Goal: Task Accomplishment & Management: Manage account settings

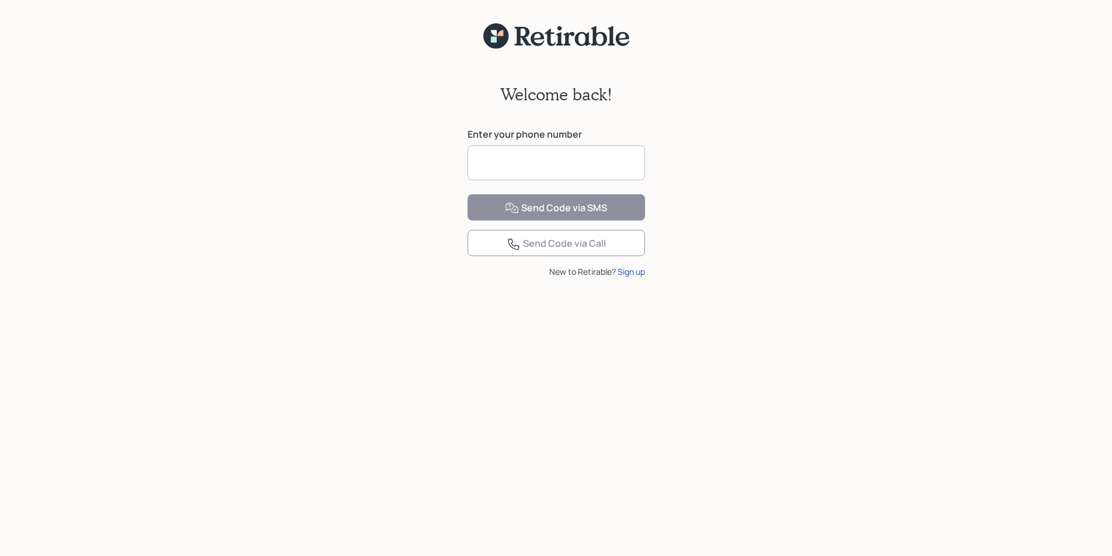
click at [516, 165] on input at bounding box center [556, 162] width 177 height 35
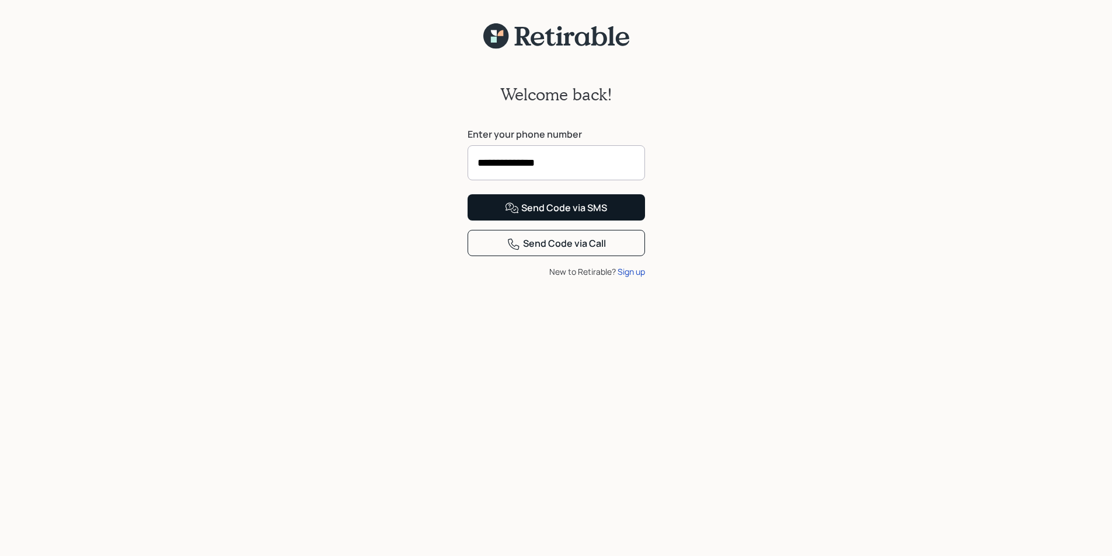
type input "**********"
click at [567, 215] on div "Send Code via SMS" at bounding box center [556, 208] width 102 height 14
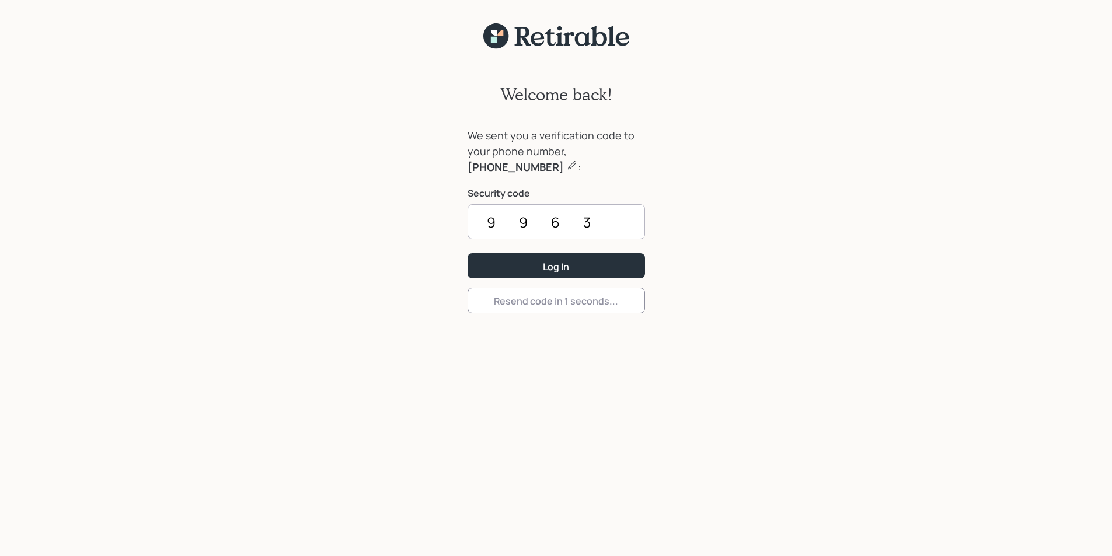
type input "9963"
click at [468, 253] on button "Log In" at bounding box center [556, 265] width 177 height 25
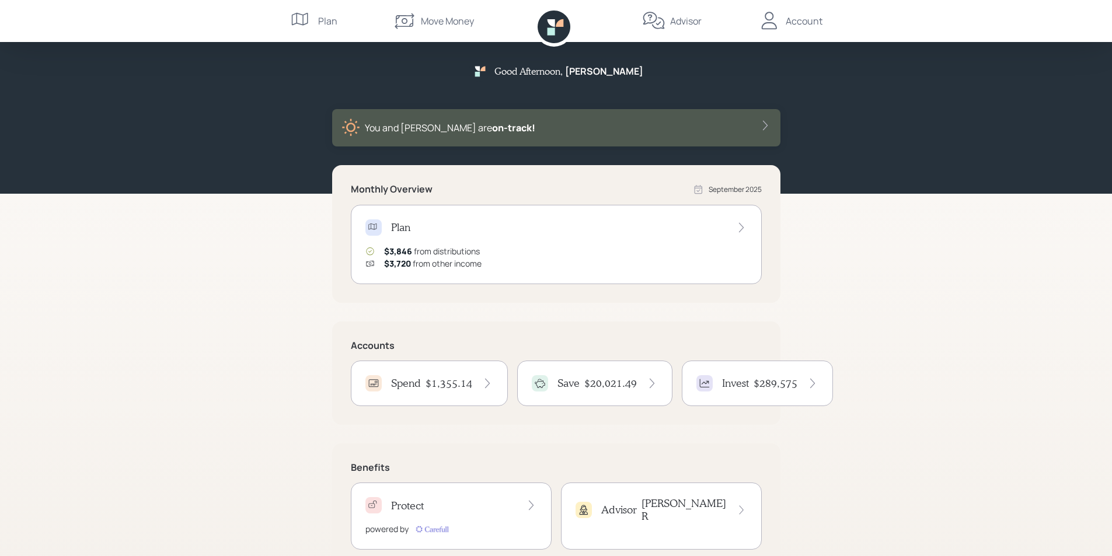
click at [593, 387] on h4 "$20,021.49" at bounding box center [610, 383] width 53 height 13
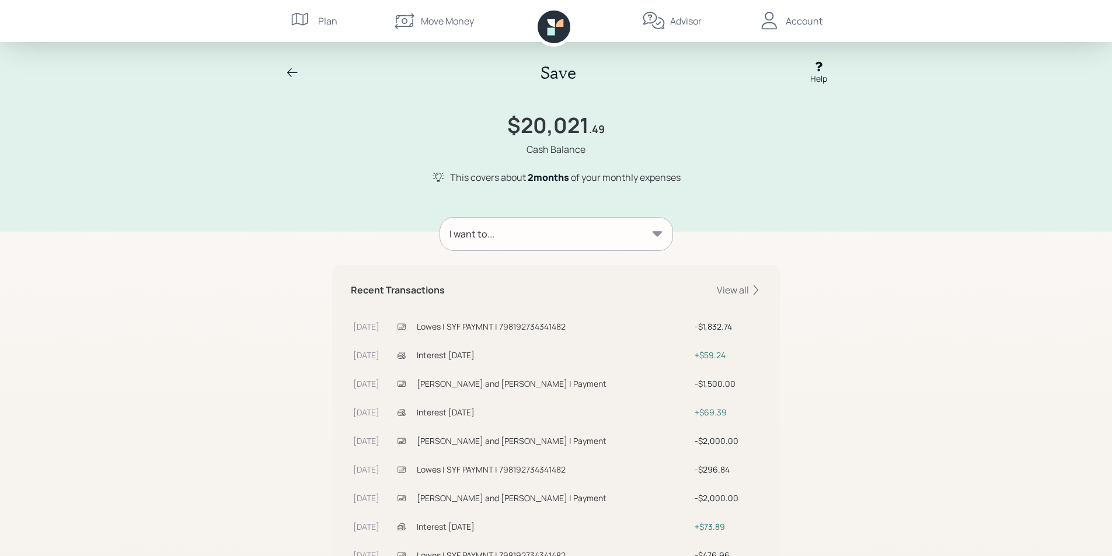
click at [293, 72] on icon at bounding box center [292, 72] width 11 height 9
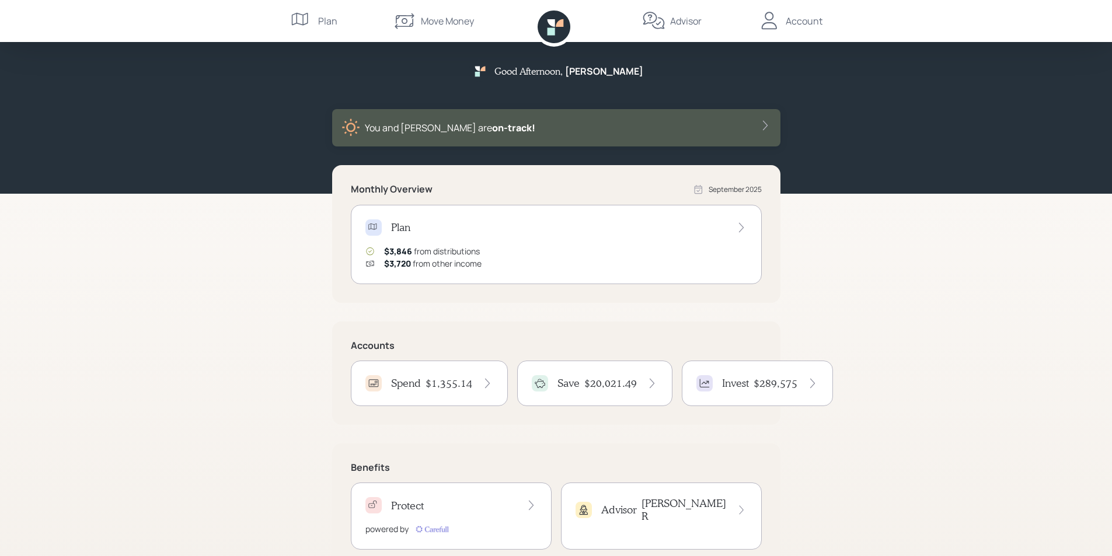
click at [764, 123] on icon at bounding box center [764, 126] width 5 height 10
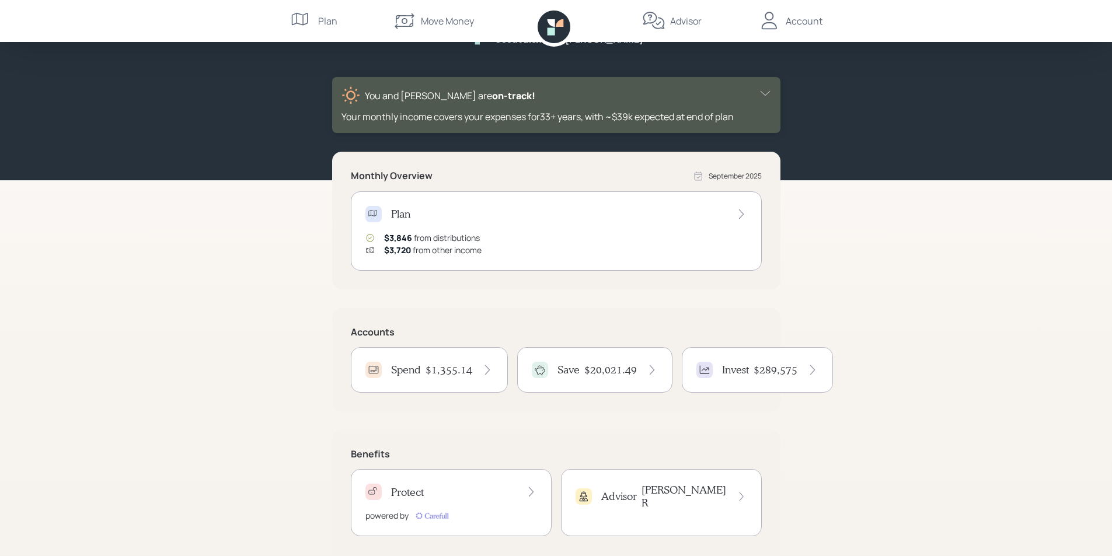
scroll to position [50, 0]
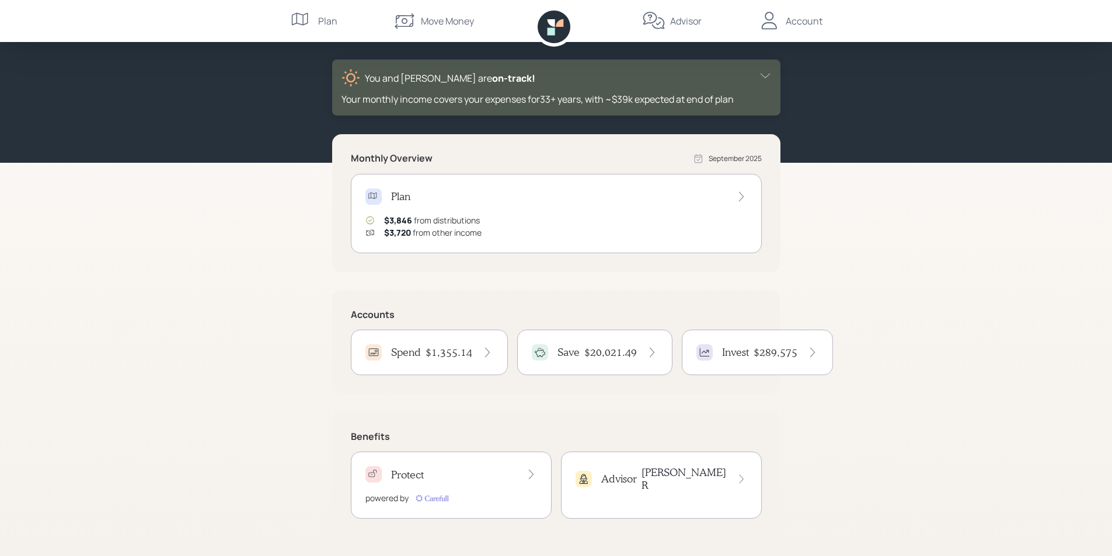
click at [415, 353] on h4 "Spend" at bounding box center [406, 352] width 30 height 13
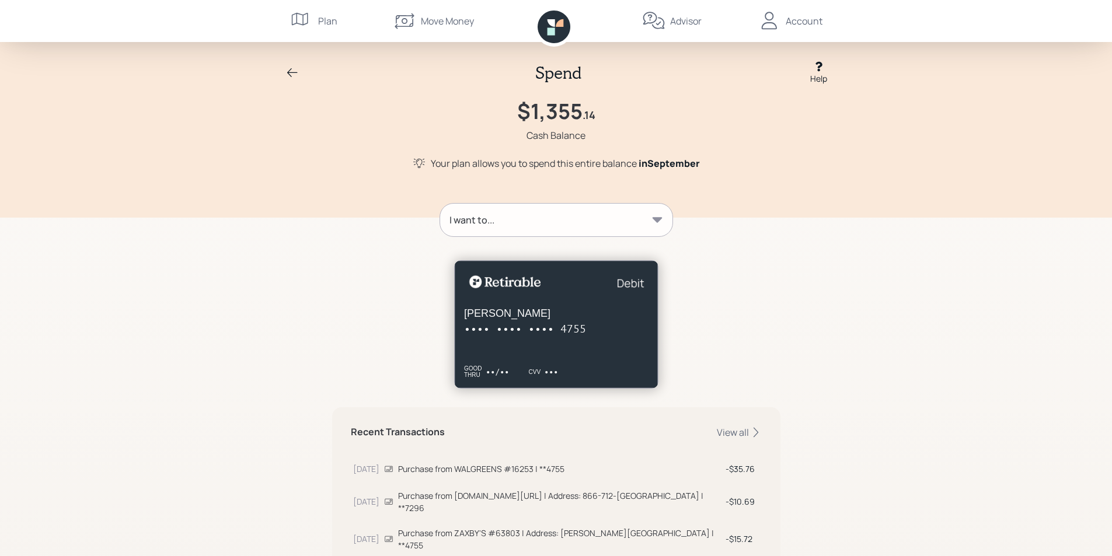
click at [802, 22] on div "Account" at bounding box center [804, 21] width 37 height 14
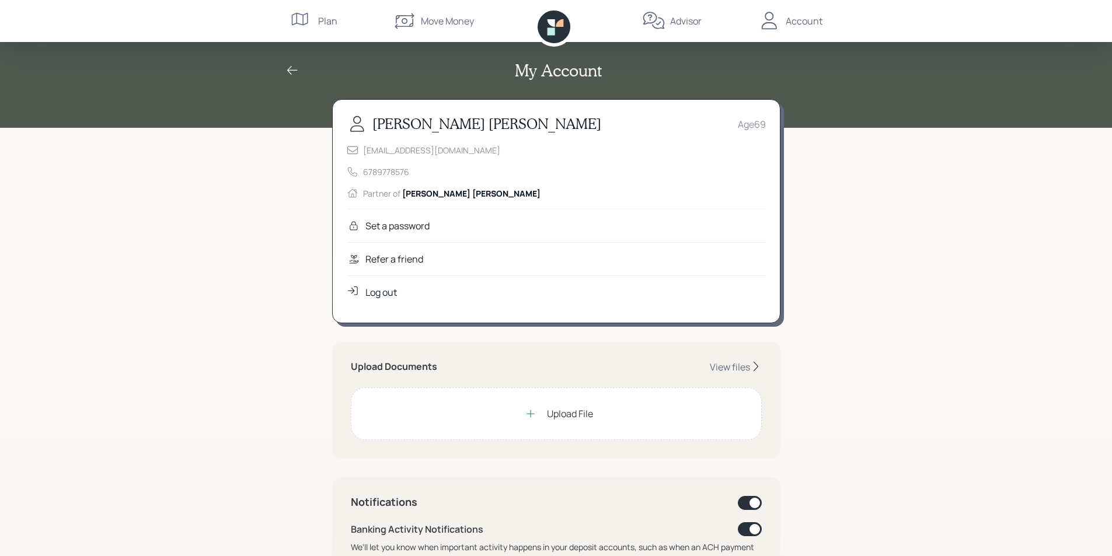
click at [371, 290] on div "Log out" at bounding box center [381, 292] width 32 height 14
